Goal: Task Accomplishment & Management: Manage account settings

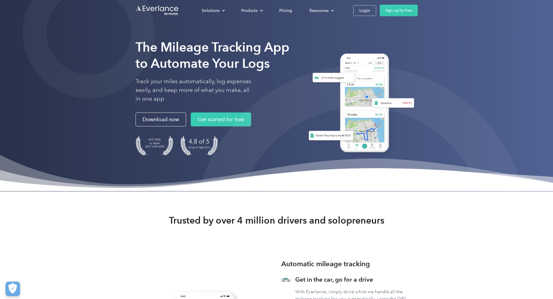
click at [10, 102] on div "The Mileage Tracking App to Automate Your Logs Track your miles automatically, …" at bounding box center [276, 96] width 553 height 192
click at [370, 11] on div "Login" at bounding box center [364, 10] width 11 height 7
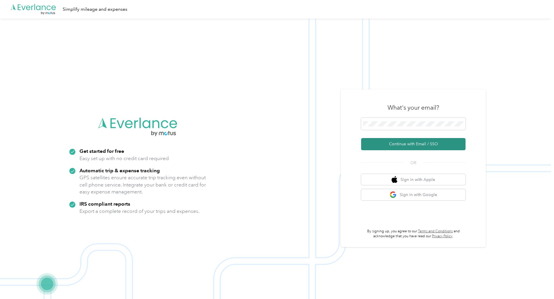
click at [397, 145] on button "Continue with Email / SSO" at bounding box center [413, 144] width 104 height 12
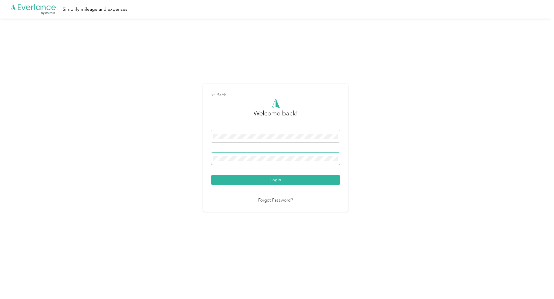
click at [211, 175] on button "Login" at bounding box center [275, 180] width 129 height 10
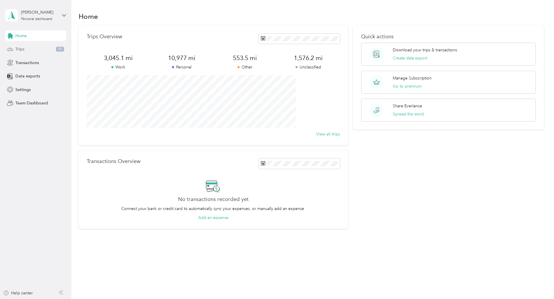
click at [21, 48] on span "Trips" at bounding box center [19, 49] width 9 height 6
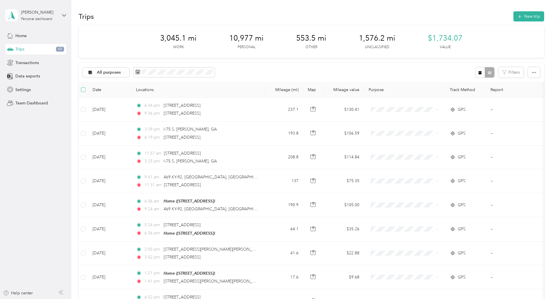
click at [86, 92] on label at bounding box center [83, 89] width 5 height 6
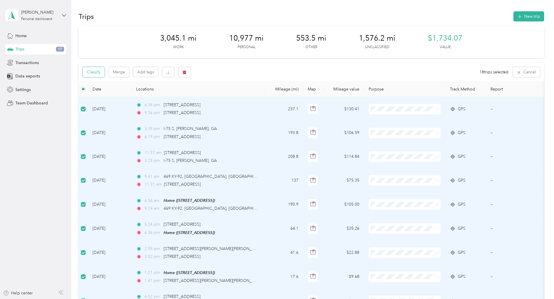
click at [105, 73] on button "Classify" at bounding box center [94, 72] width 22 height 10
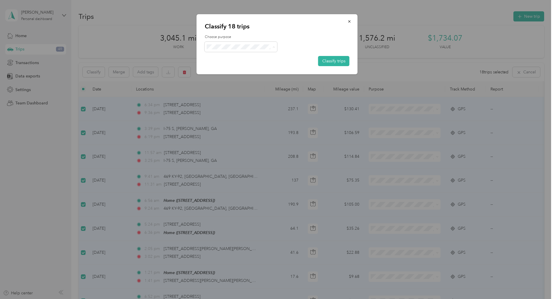
click at [214, 66] on icon at bounding box center [212, 67] width 7 height 5
click at [325, 62] on button "Classify trips" at bounding box center [333, 61] width 31 height 10
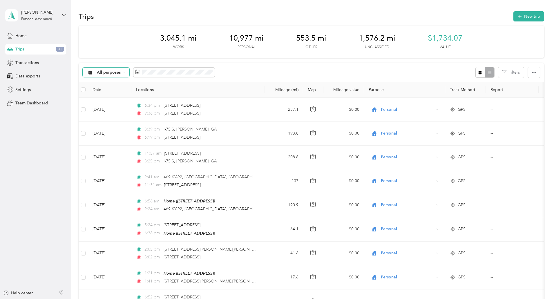
click at [121, 71] on span "All purposes" at bounding box center [109, 73] width 24 height 4
click at [147, 91] on span "Unclassified" at bounding box center [156, 91] width 41 height 6
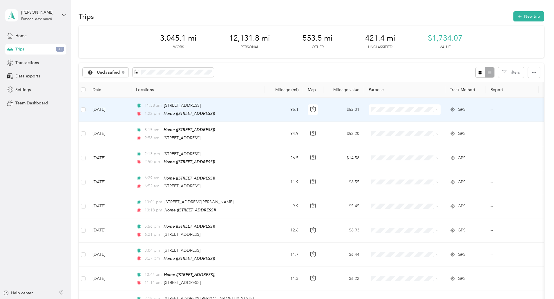
click at [303, 108] on td "95.1" at bounding box center [284, 110] width 38 height 24
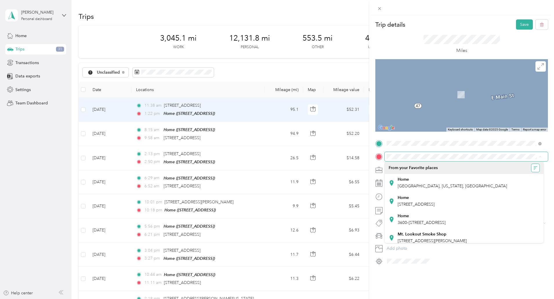
click at [534, 168] on icon "button" at bounding box center [536, 168] width 4 height 4
click at [503, 192] on span "A - Z" at bounding box center [507, 189] width 9 height 5
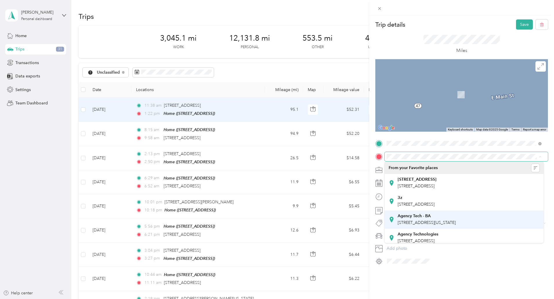
click at [456, 217] on div "Agency Tech - BA" at bounding box center [427, 216] width 58 height 5
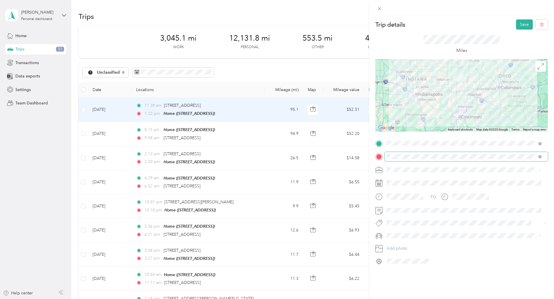
click at [396, 223] on ol "Work Personal Swim Official [DOMAIN_NAME] Agency Technologies Consultant Other …" at bounding box center [464, 215] width 159 height 81
click at [519, 25] on button "Save" at bounding box center [524, 24] width 17 height 10
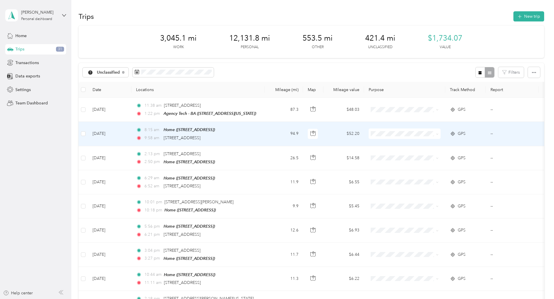
click at [303, 136] on td "94.9" at bounding box center [284, 134] width 38 height 24
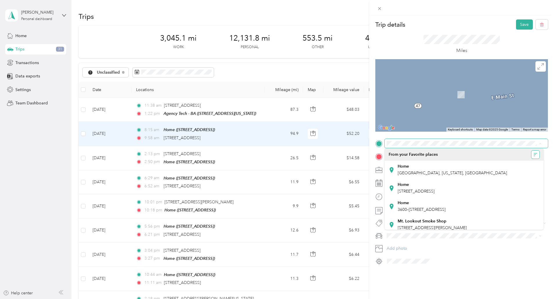
click at [534, 156] on icon "button" at bounding box center [536, 155] width 4 height 4
click at [515, 176] on div "A - Z" at bounding box center [517, 176] width 29 height 6
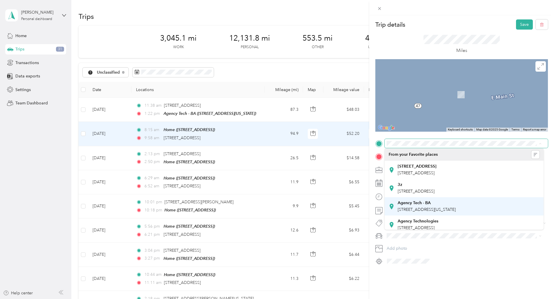
click at [430, 209] on span "[STREET_ADDRESS][US_STATE]" at bounding box center [427, 209] width 58 height 5
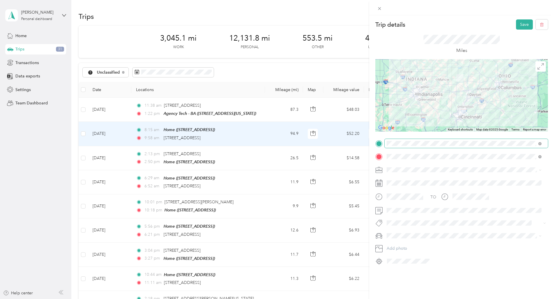
click at [395, 217] on li "Agency Technologies" at bounding box center [464, 218] width 159 height 10
click at [521, 24] on button "Save" at bounding box center [524, 24] width 17 height 10
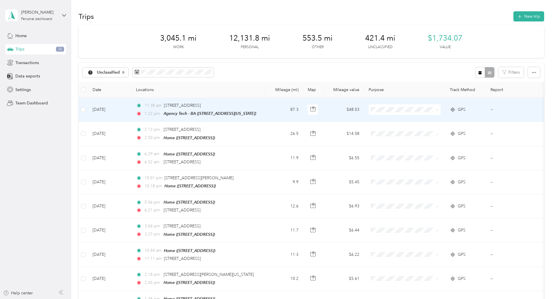
click at [424, 158] on span "Agency Technologies" at bounding box center [449, 161] width 54 height 6
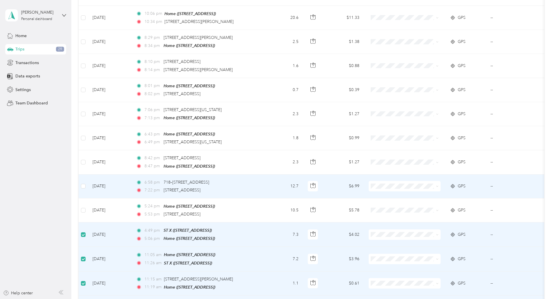
scroll to position [358, 0]
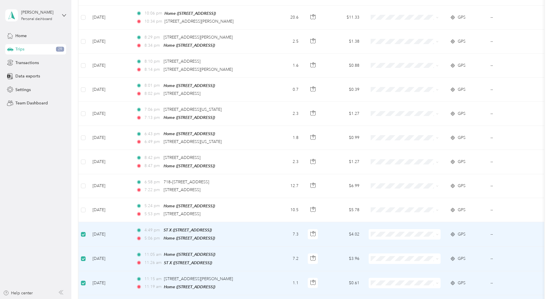
click at [428, 190] on li "Agency Technologies" at bounding box center [443, 185] width 72 height 10
click at [420, 188] on li "Agency Technologies" at bounding box center [443, 188] width 72 height 10
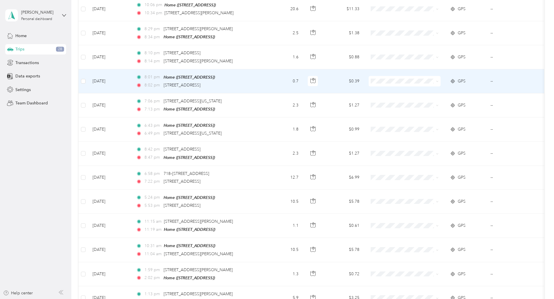
scroll to position [366, 0]
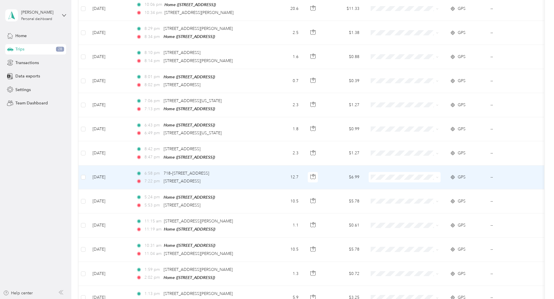
click at [88, 173] on td at bounding box center [83, 178] width 9 height 24
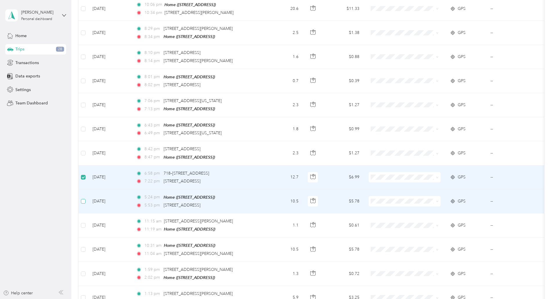
click at [86, 198] on label at bounding box center [83, 201] width 5 height 6
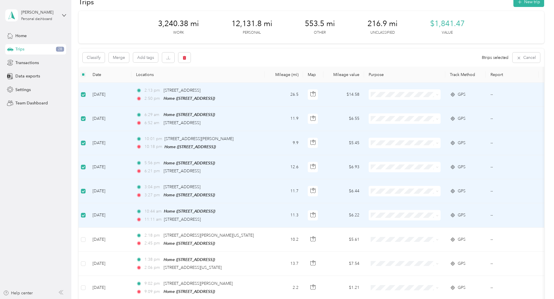
scroll to position [0, 0]
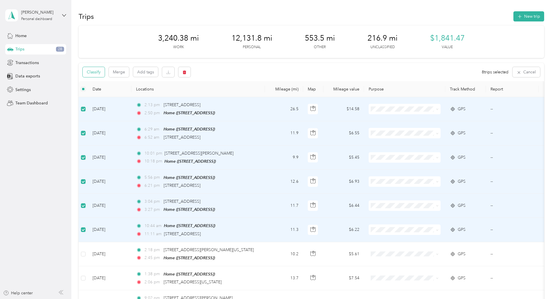
click at [105, 71] on button "Classify" at bounding box center [94, 72] width 22 height 10
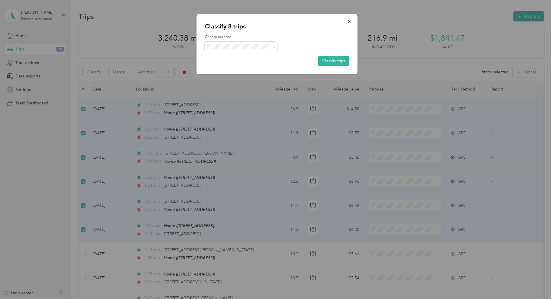
click at [214, 86] on icon at bounding box center [212, 88] width 7 height 5
click at [327, 61] on button "Classify trips" at bounding box center [333, 61] width 31 height 10
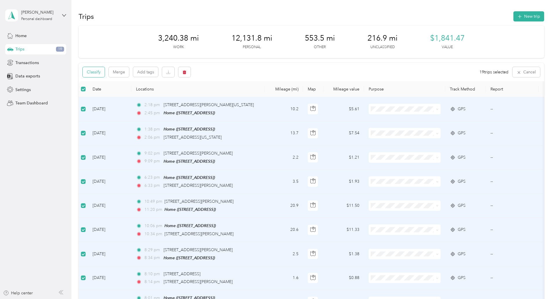
click at [105, 72] on button "Classify" at bounding box center [94, 72] width 22 height 10
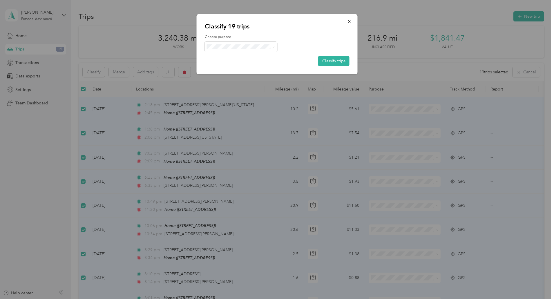
click at [235, 68] on li "Personal" at bounding box center [241, 65] width 73 height 10
click at [338, 61] on button "Classify trips" at bounding box center [333, 61] width 31 height 10
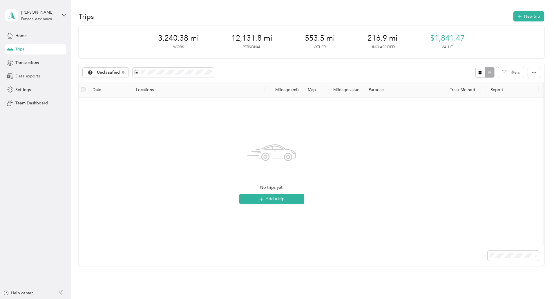
click at [28, 75] on span "Data exports" at bounding box center [27, 76] width 25 height 6
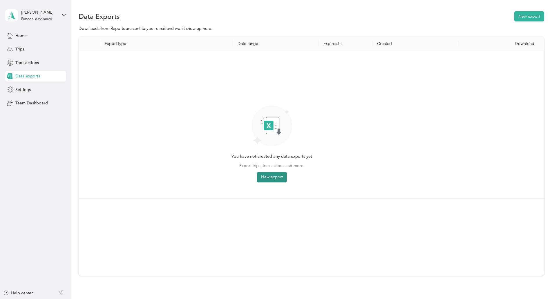
click at [287, 178] on button "New export" at bounding box center [272, 177] width 30 height 10
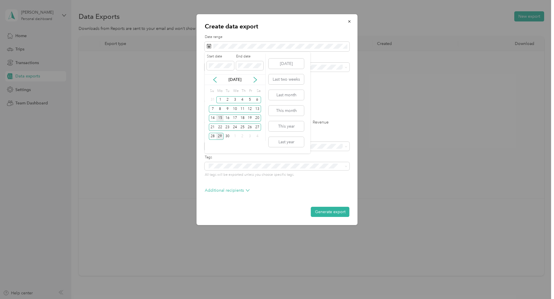
click at [220, 117] on div "15" at bounding box center [220, 118] width 8 height 7
click at [252, 125] on div "26" at bounding box center [250, 127] width 8 height 7
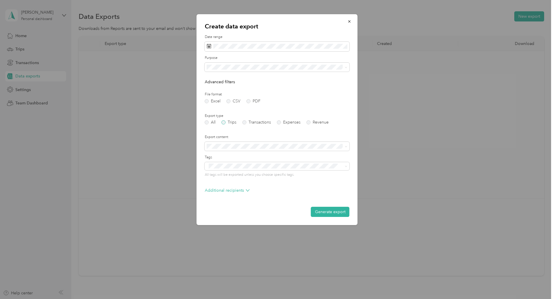
click at [232, 124] on label "Trips" at bounding box center [229, 122] width 15 height 4
click at [318, 71] on span at bounding box center [277, 67] width 145 height 9
click at [216, 130] on li "Agency Technologies" at bounding box center [277, 127] width 145 height 10
click at [327, 210] on button "Generate export" at bounding box center [330, 212] width 39 height 10
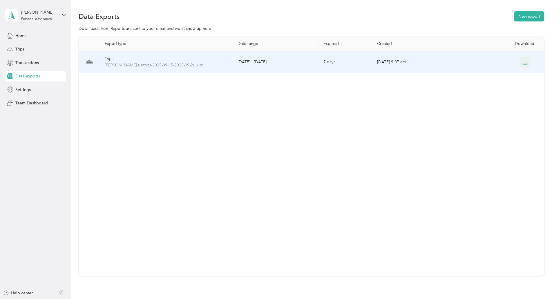
click at [520, 65] on button "button" at bounding box center [525, 62] width 10 height 10
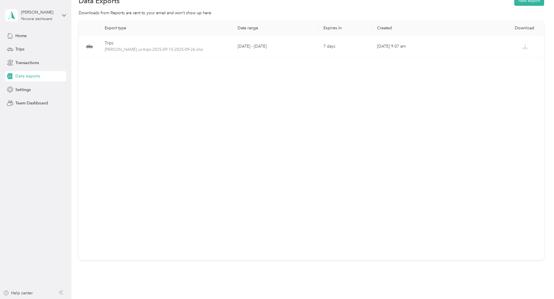
scroll to position [16, 0]
